Goal: Information Seeking & Learning: Learn about a topic

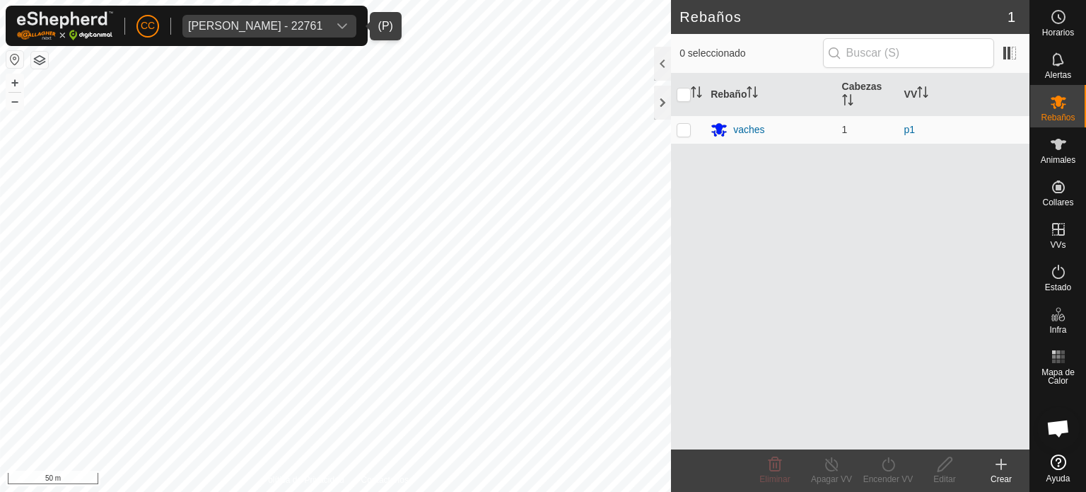
click at [307, 22] on div "[PERSON_NAME] - 22761" at bounding box center [255, 26] width 134 height 11
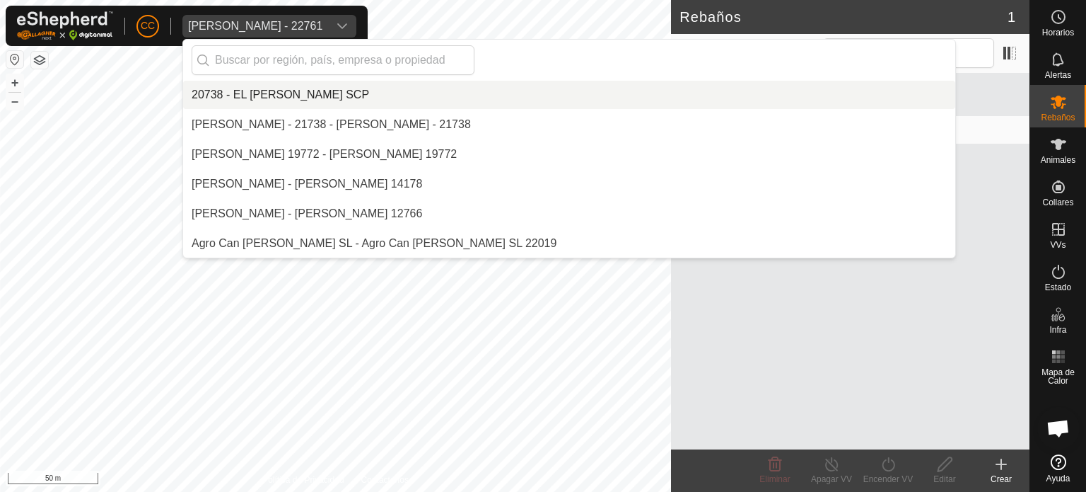
scroll to position [891, 0]
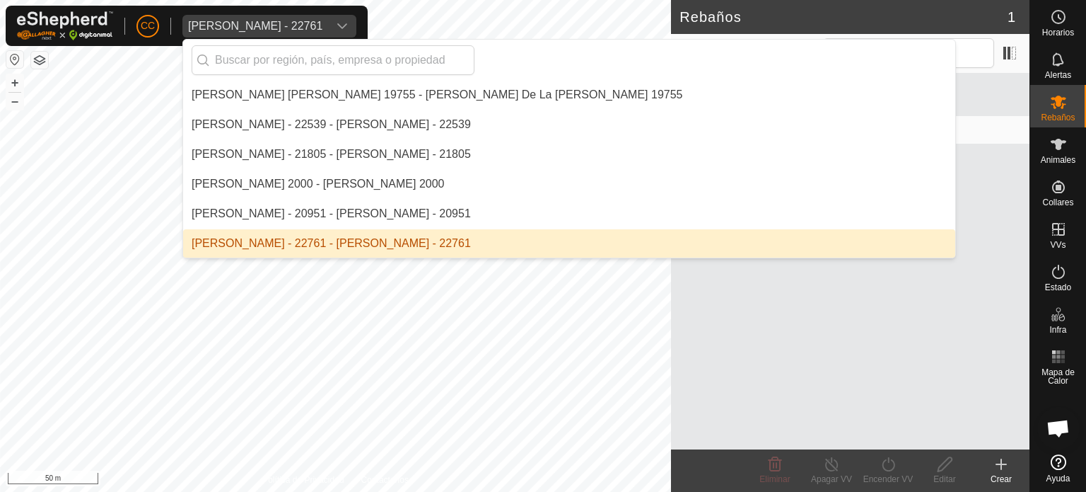
click at [346, 255] on li "[PERSON_NAME] - 22761 - [PERSON_NAME] - 22761" at bounding box center [569, 243] width 772 height 28
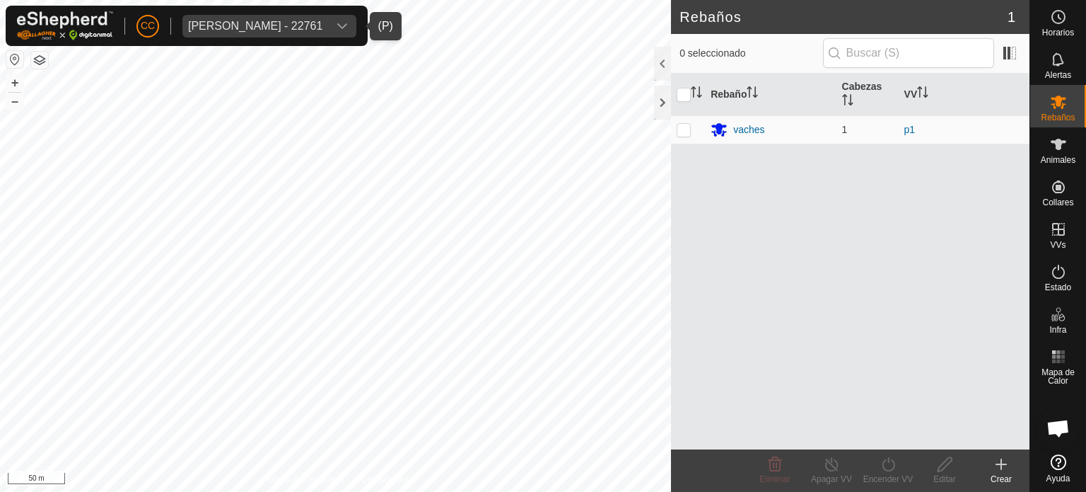
click at [199, 25] on div "[PERSON_NAME] - 22761" at bounding box center [255, 26] width 134 height 11
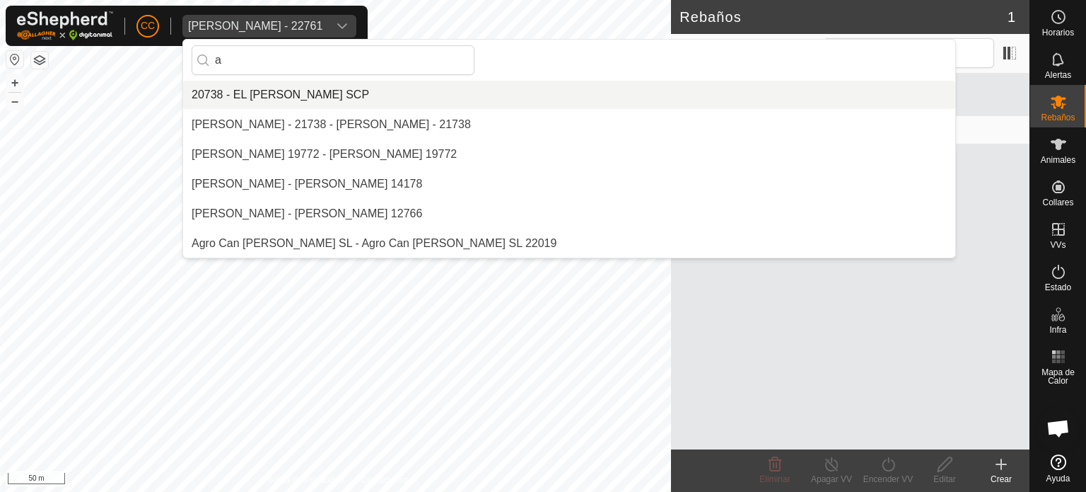
scroll to position [0, 0]
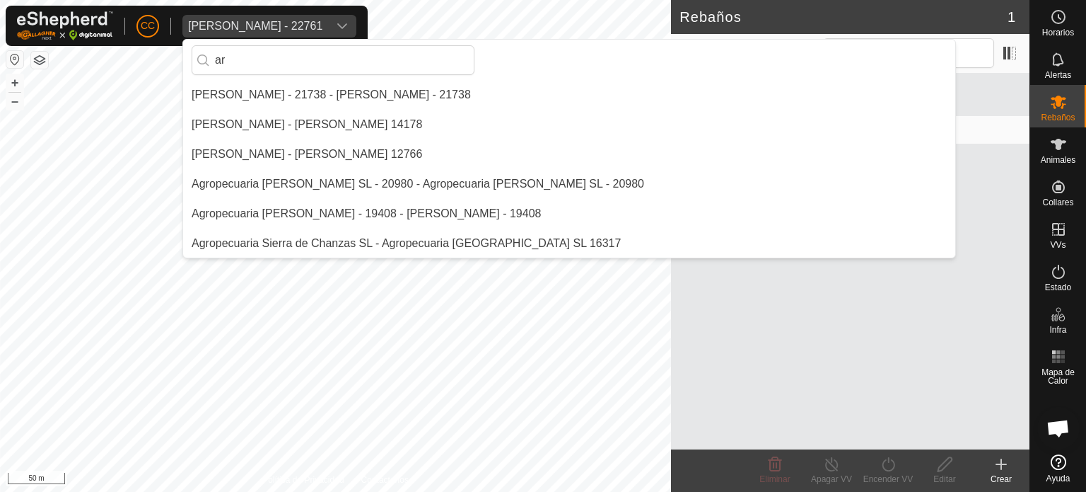
type input "a"
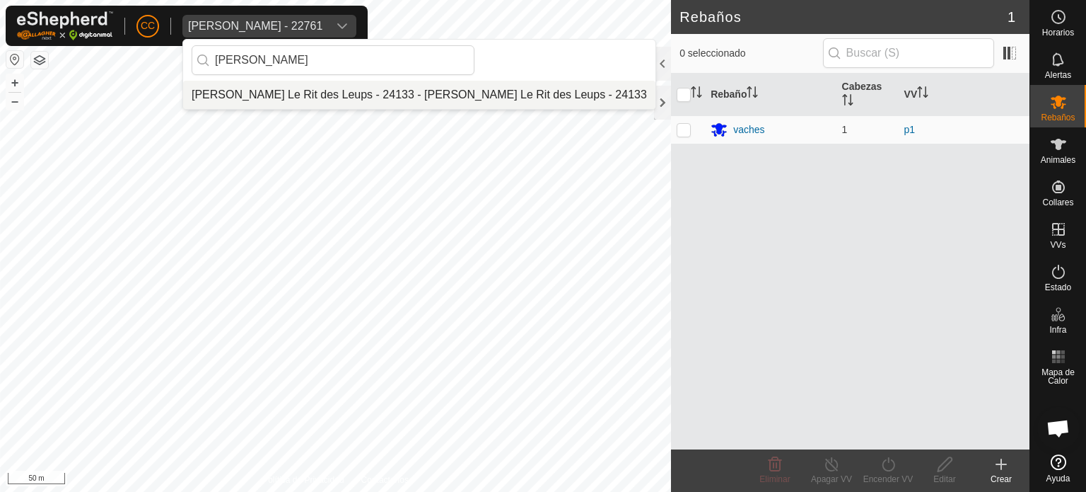
type input "[PERSON_NAME]"
click at [218, 94] on li "[PERSON_NAME] Le Rit des Leups - 24133 - [PERSON_NAME] Le Rit des Leups - 24133" at bounding box center [419, 95] width 472 height 28
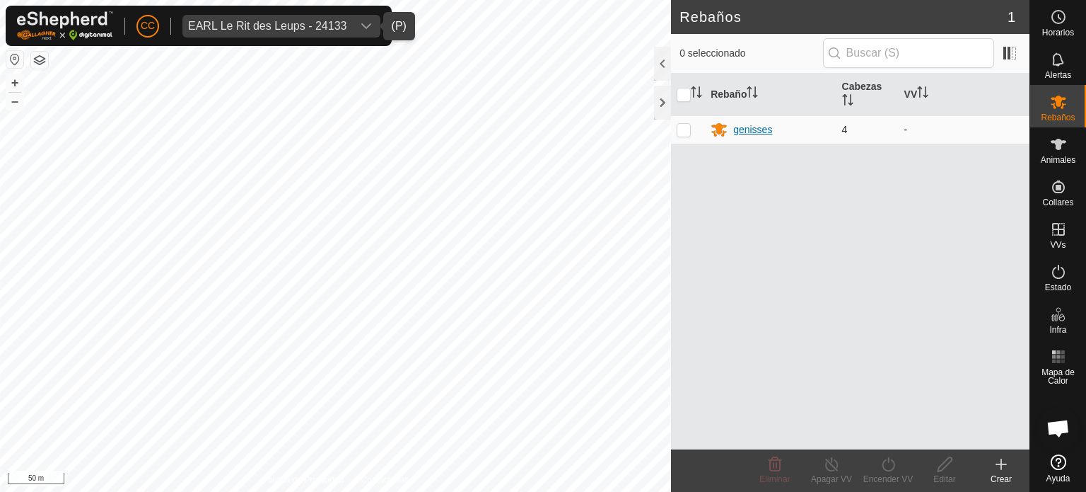
click at [750, 129] on div "genisses" at bounding box center [752, 129] width 39 height 15
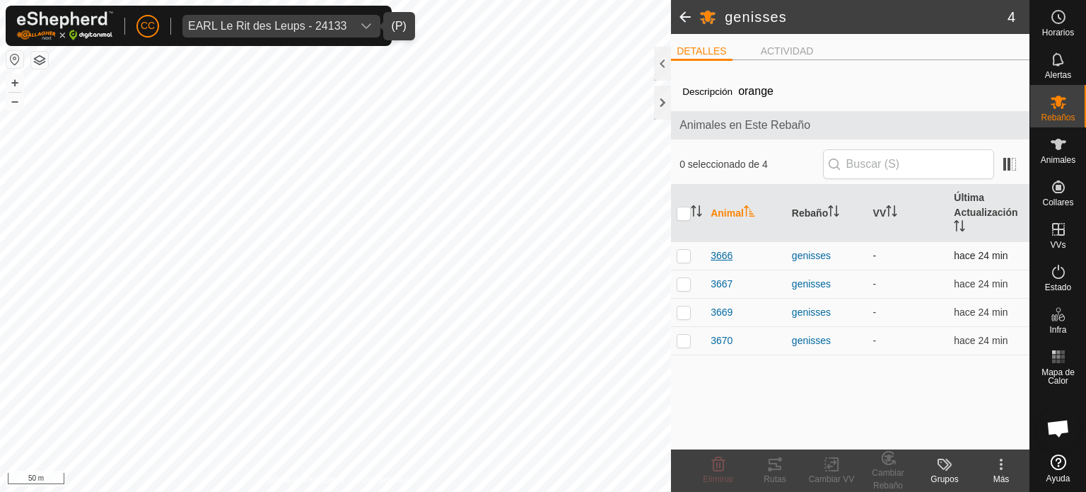
click at [719, 250] on span "3666" at bounding box center [722, 255] width 22 height 15
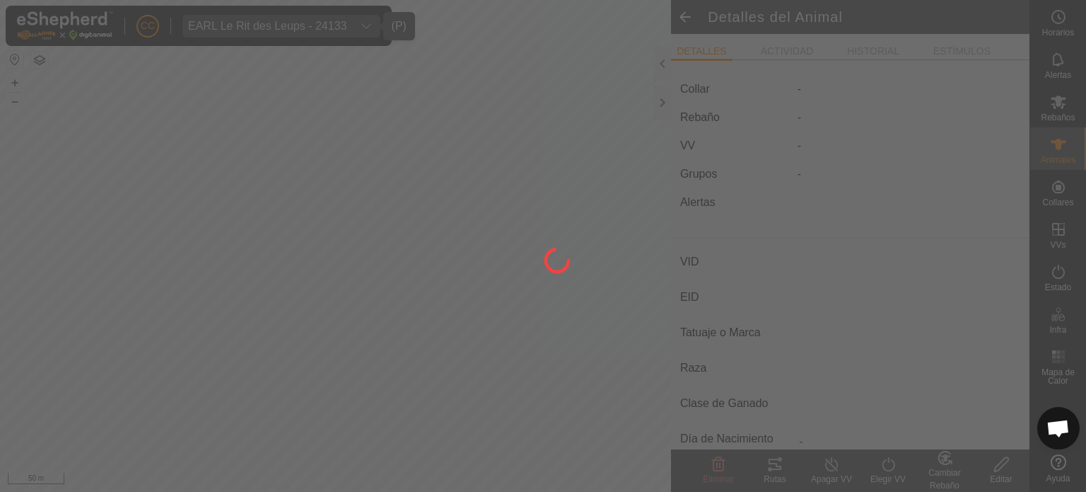
type input "3666"
type input "-"
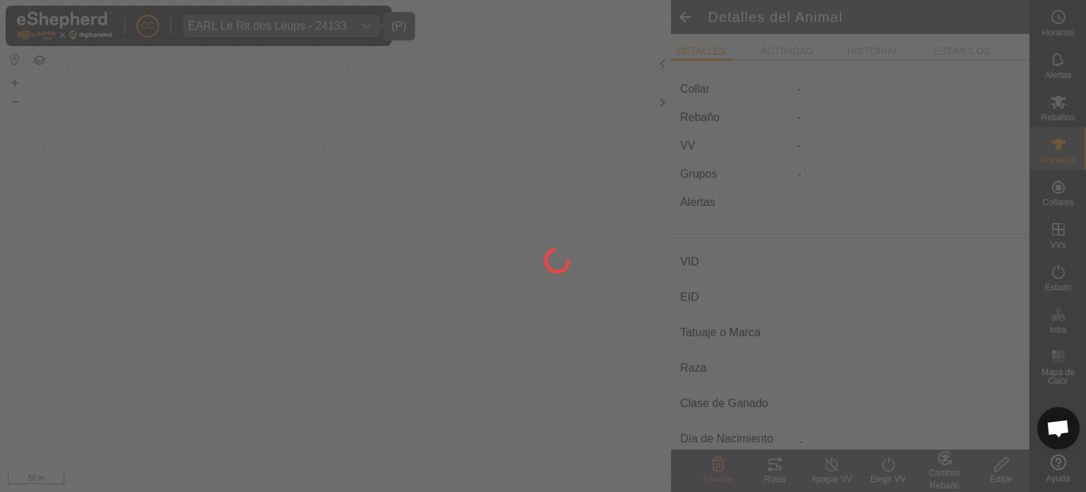
type input "0 kg"
type input "-"
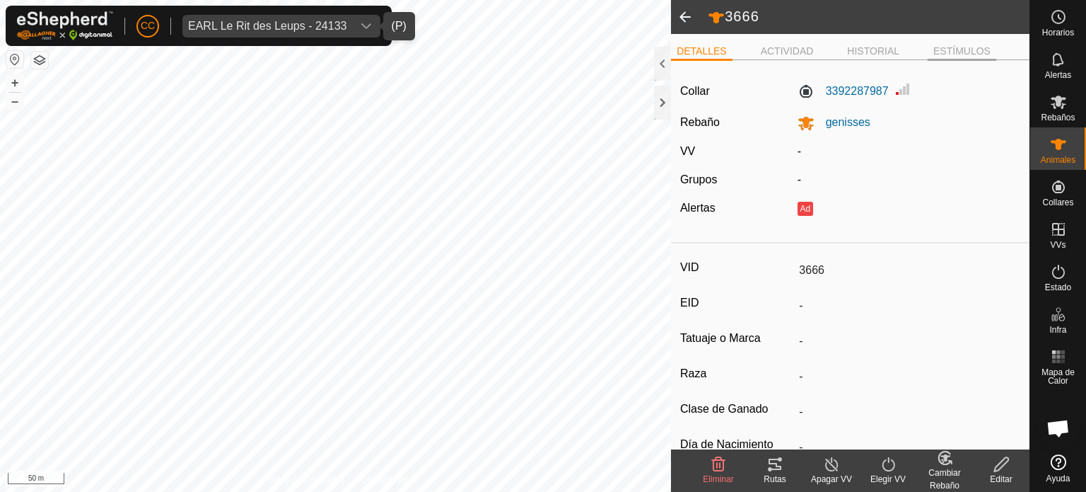
click at [928, 61] on li "ESTÍMULOS" at bounding box center [962, 52] width 69 height 17
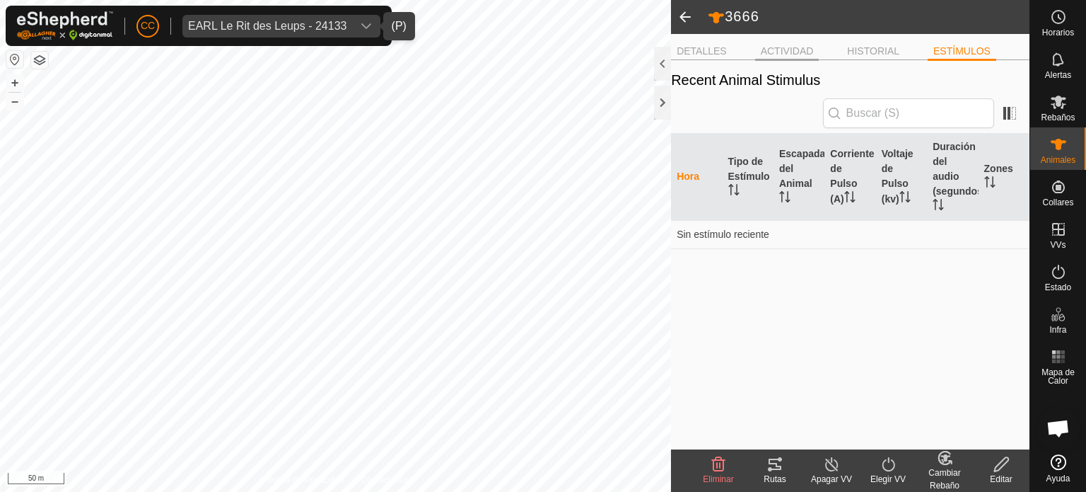
click at [791, 59] on li "ACTIVIDAD" at bounding box center [787, 52] width 64 height 17
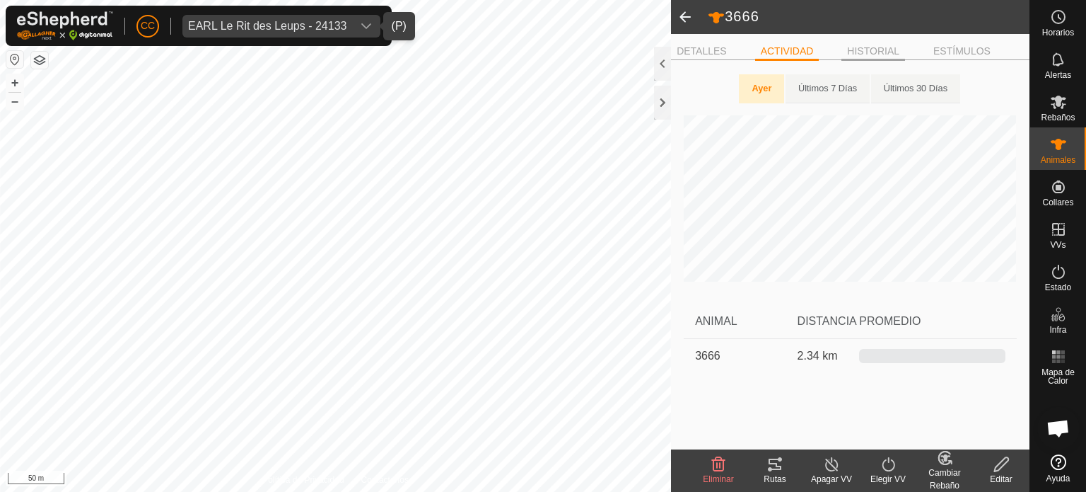
click at [854, 52] on li "HISTORIAL" at bounding box center [874, 52] width 64 height 17
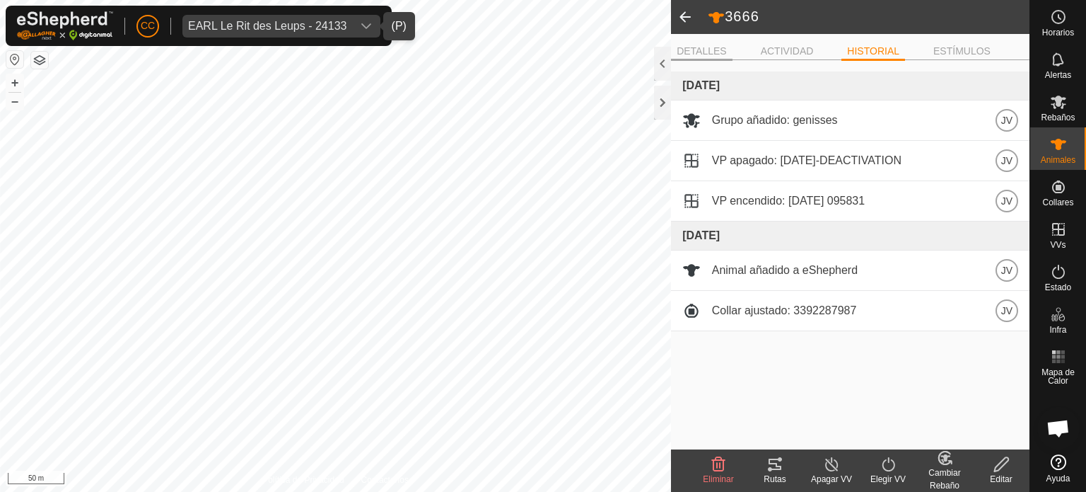
click at [698, 54] on li "DETALLES" at bounding box center [702, 52] width 62 height 17
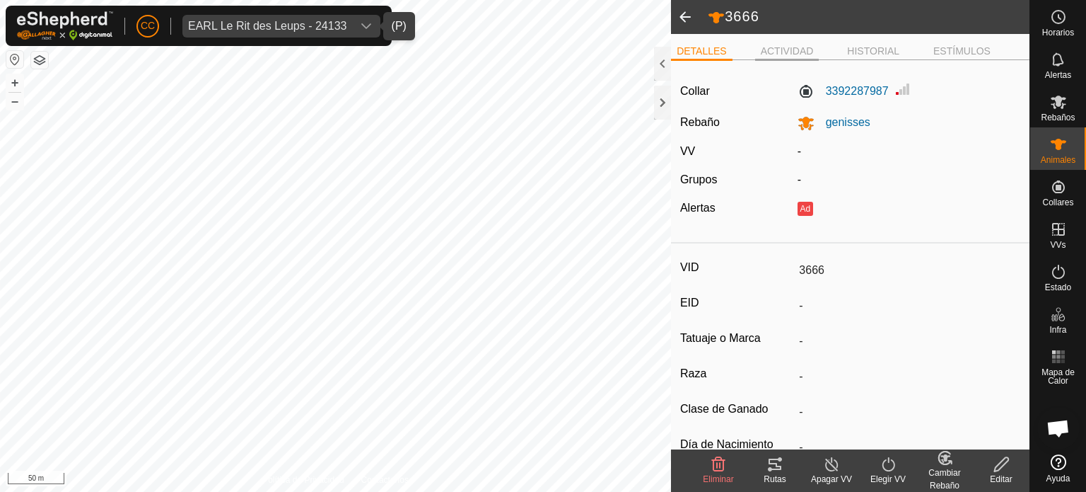
click at [789, 45] on li "ACTIVIDAD" at bounding box center [787, 52] width 64 height 17
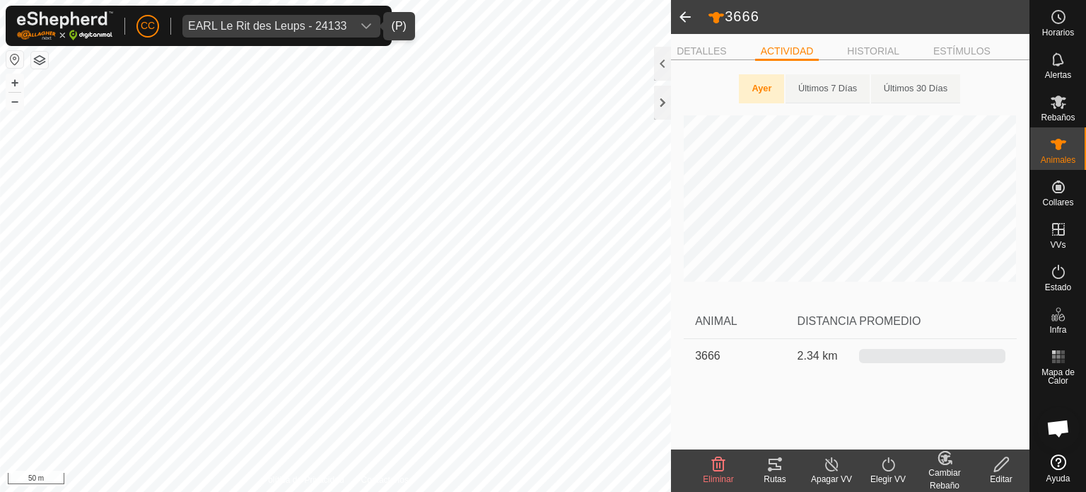
click at [691, 22] on span at bounding box center [685, 17] width 28 height 34
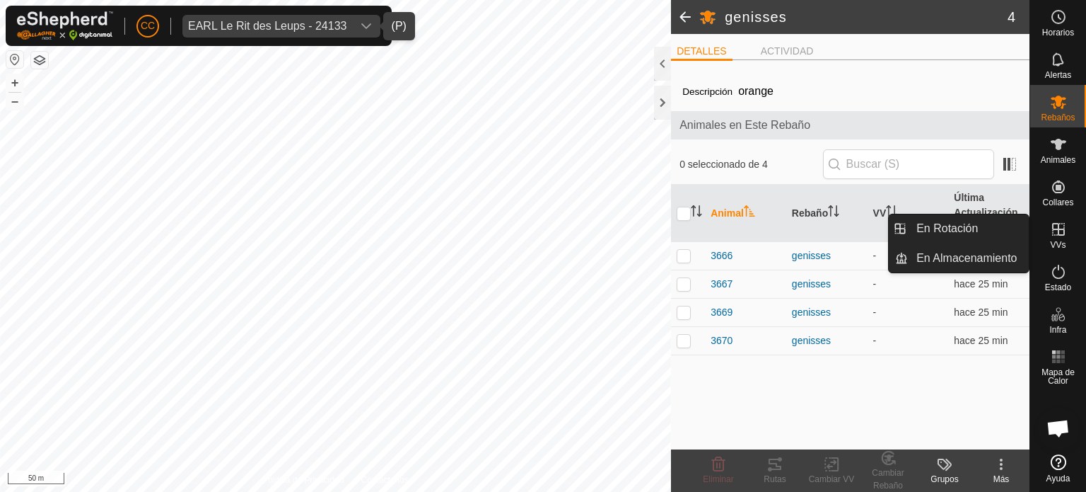
click at [1056, 235] on icon at bounding box center [1058, 229] width 13 height 13
click at [982, 221] on link "En Rotación" at bounding box center [968, 228] width 121 height 28
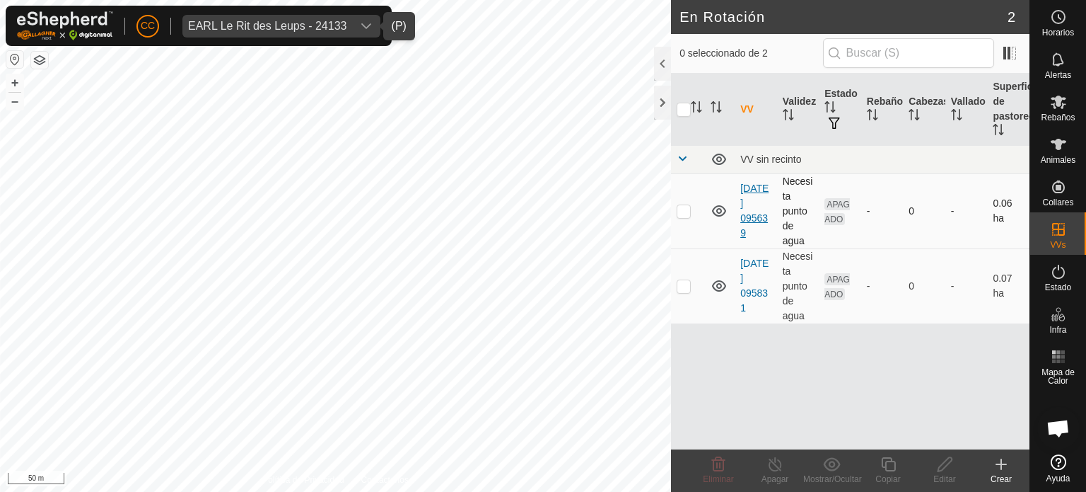
click at [753, 204] on link "[DATE] 095639" at bounding box center [755, 210] width 28 height 56
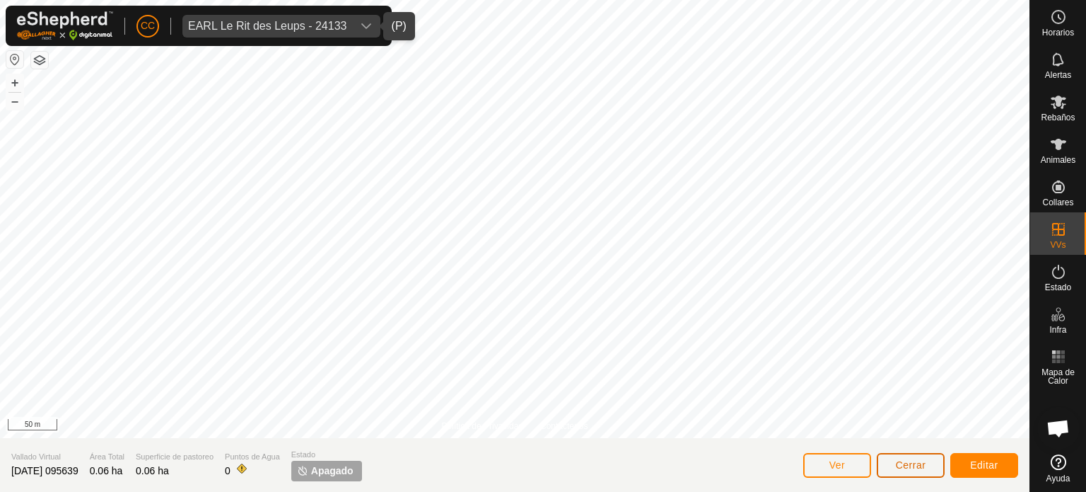
click at [921, 471] on button "Cerrar" at bounding box center [911, 465] width 68 height 25
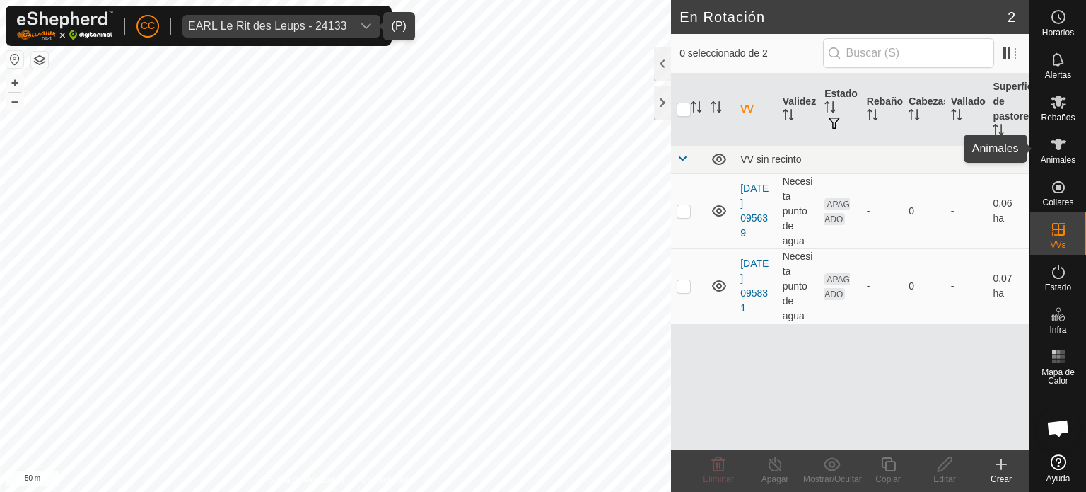
click at [1035, 154] on div "Animales" at bounding box center [1059, 148] width 56 height 42
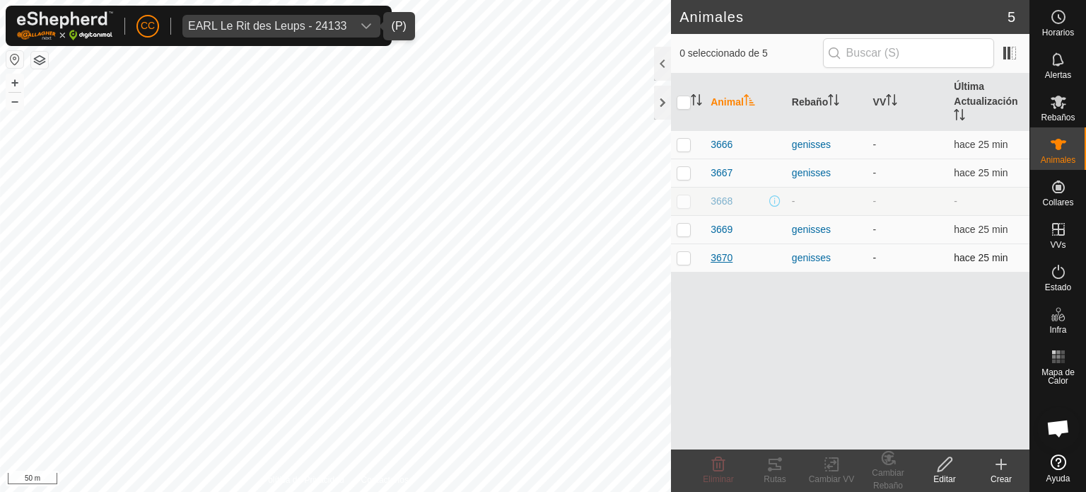
click at [717, 255] on span "3670" at bounding box center [722, 257] width 22 height 15
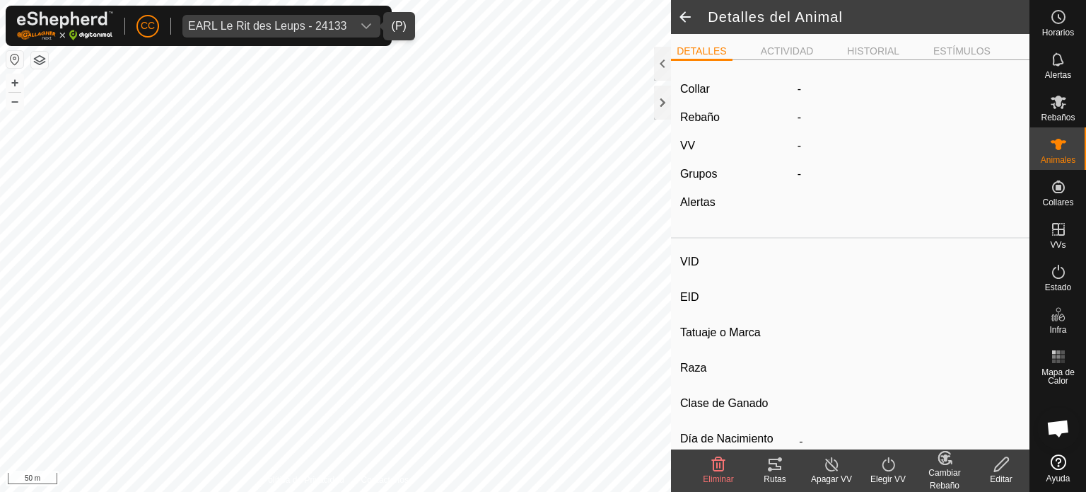
type input "3670"
type input "-"
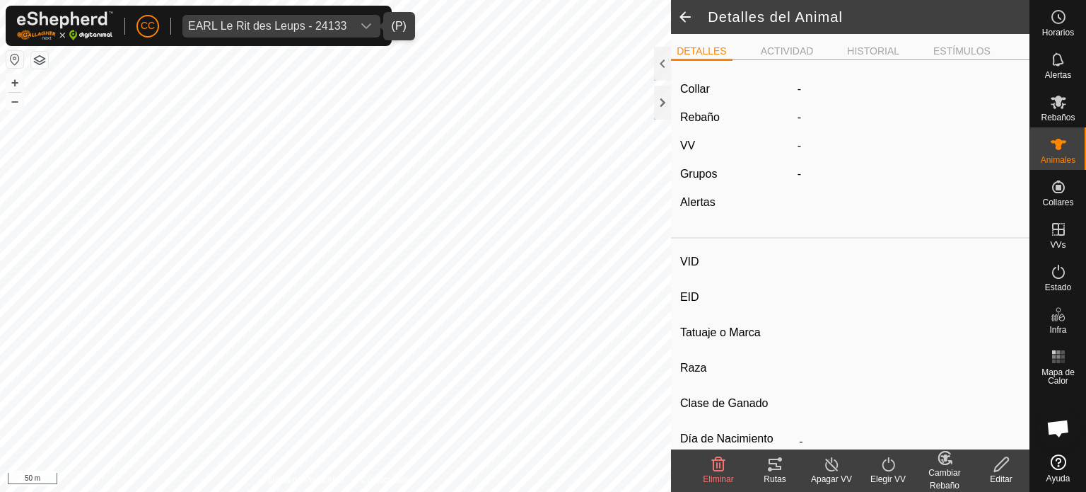
type input "0 kg"
type input "-"
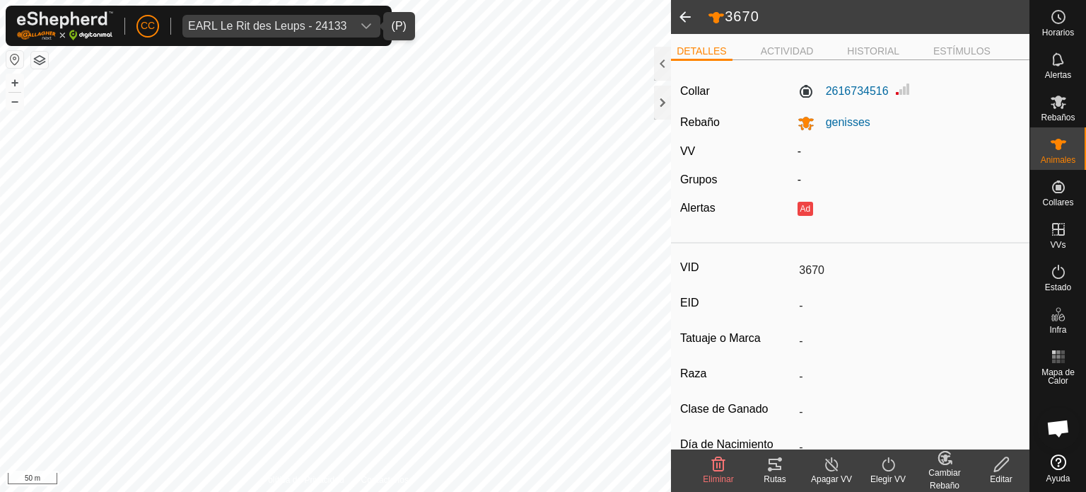
click at [694, 18] on span at bounding box center [685, 17] width 28 height 34
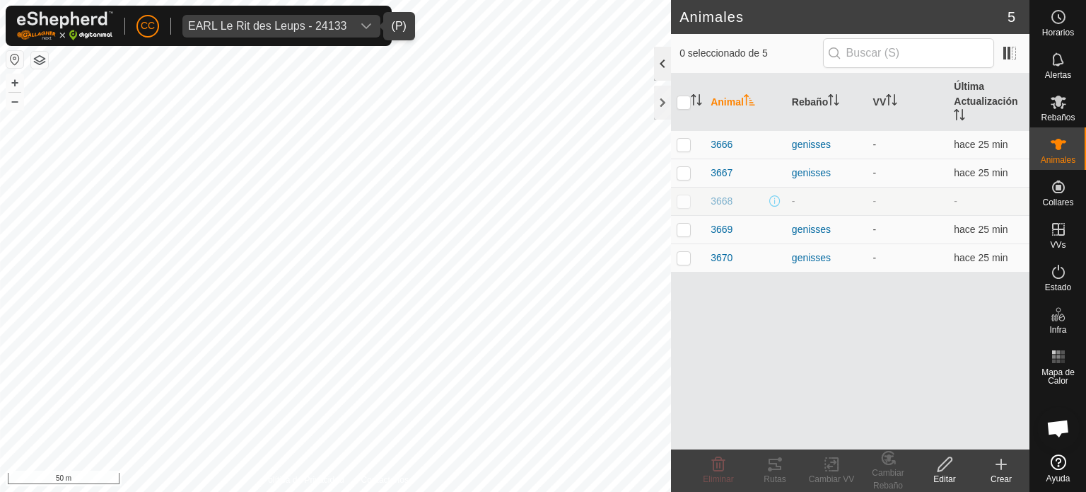
click at [661, 59] on div at bounding box center [662, 64] width 17 height 34
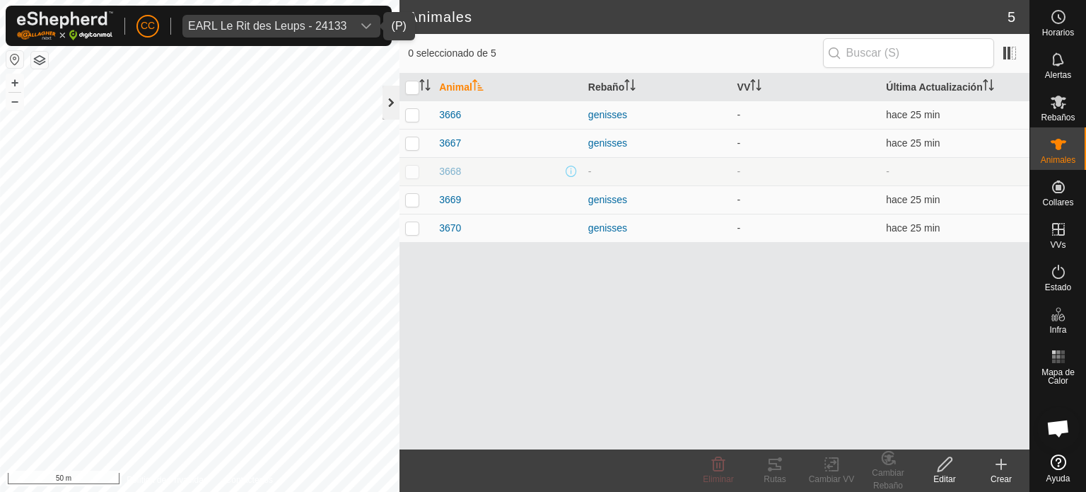
click at [384, 99] on div at bounding box center [391, 103] width 17 height 34
